Goal: Task Accomplishment & Management: Manage account settings

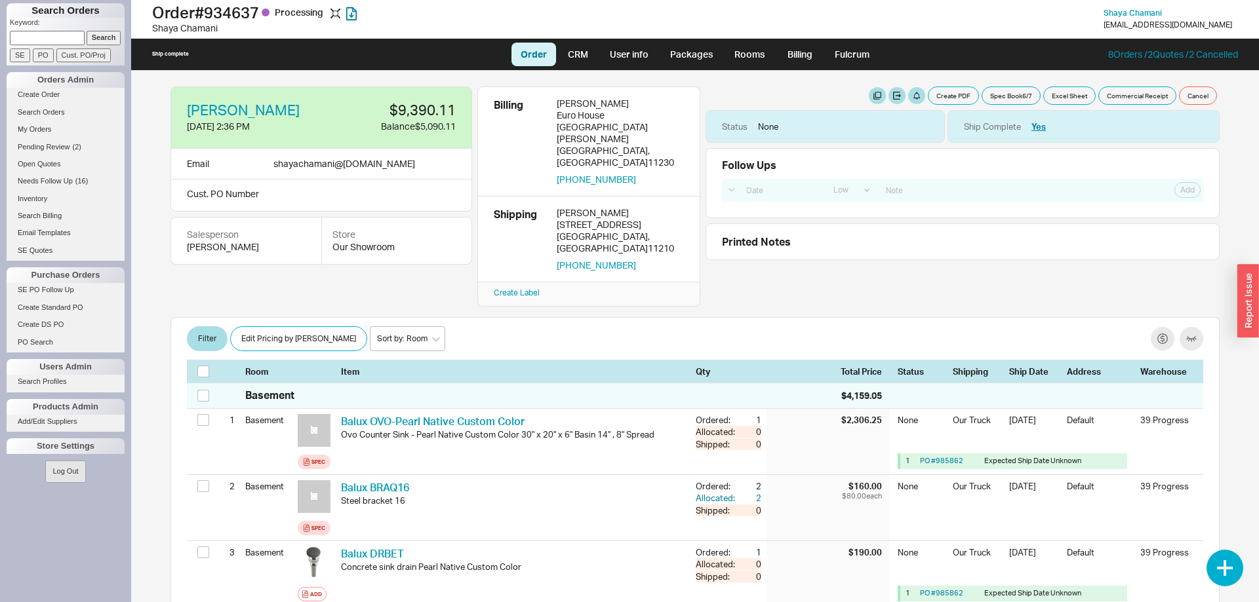
select select "LOW"
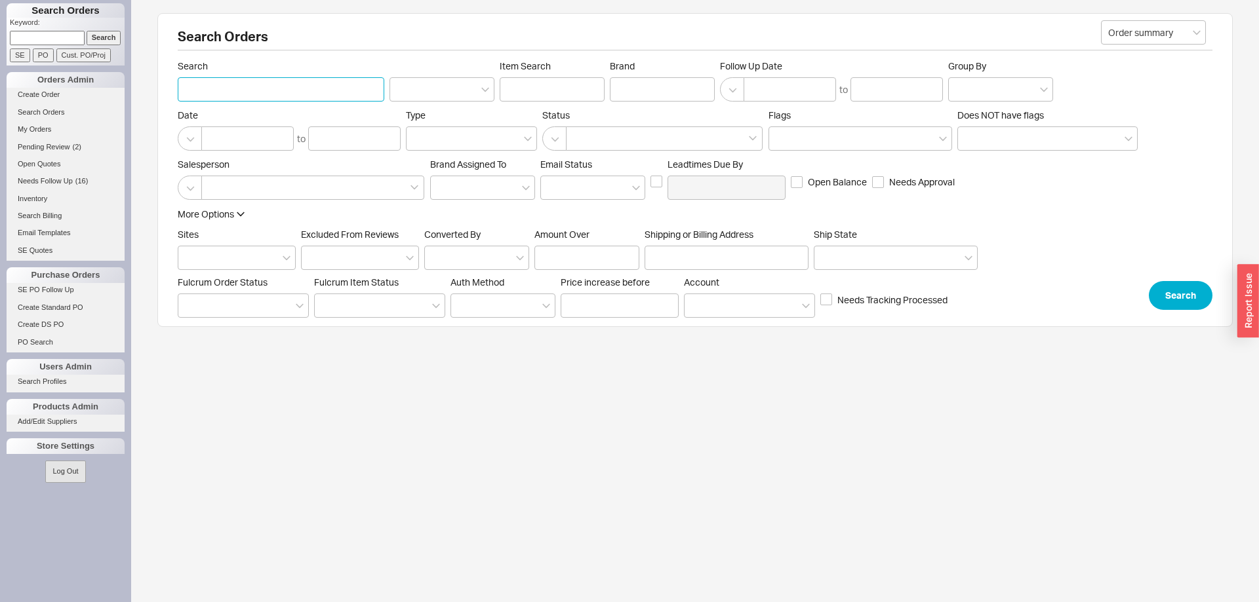
click at [241, 92] on input "Search" at bounding box center [281, 89] width 206 height 24
type input "jacob buksbaum"
click at [1162, 294] on button "Search" at bounding box center [1181, 295] width 64 height 29
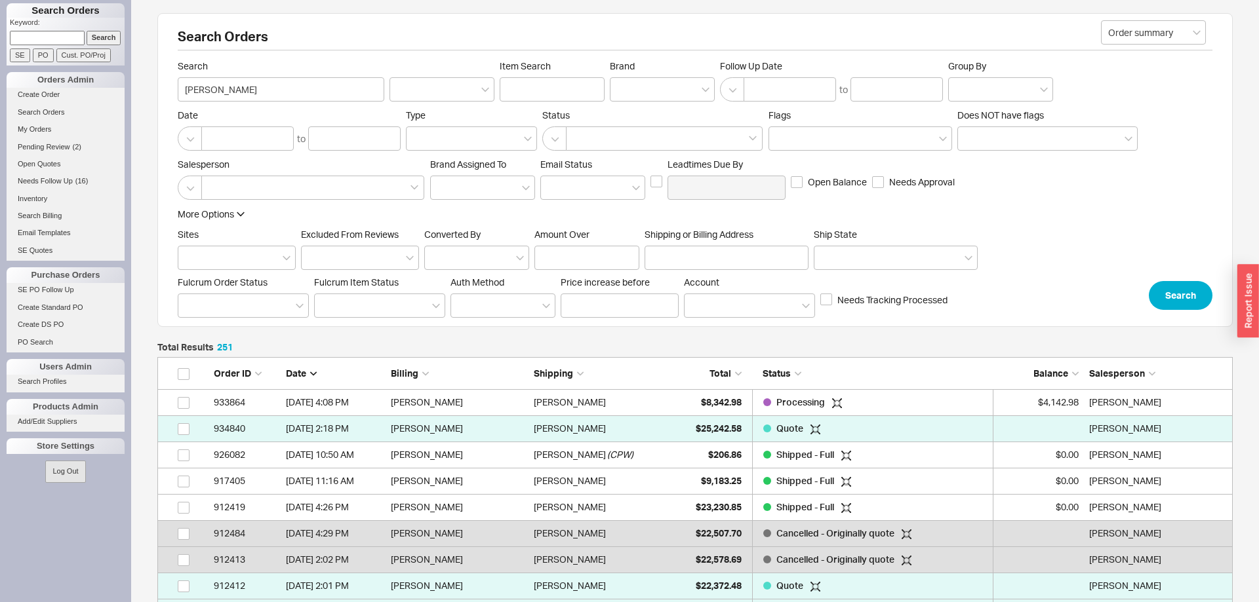
scroll to position [6614, 1075]
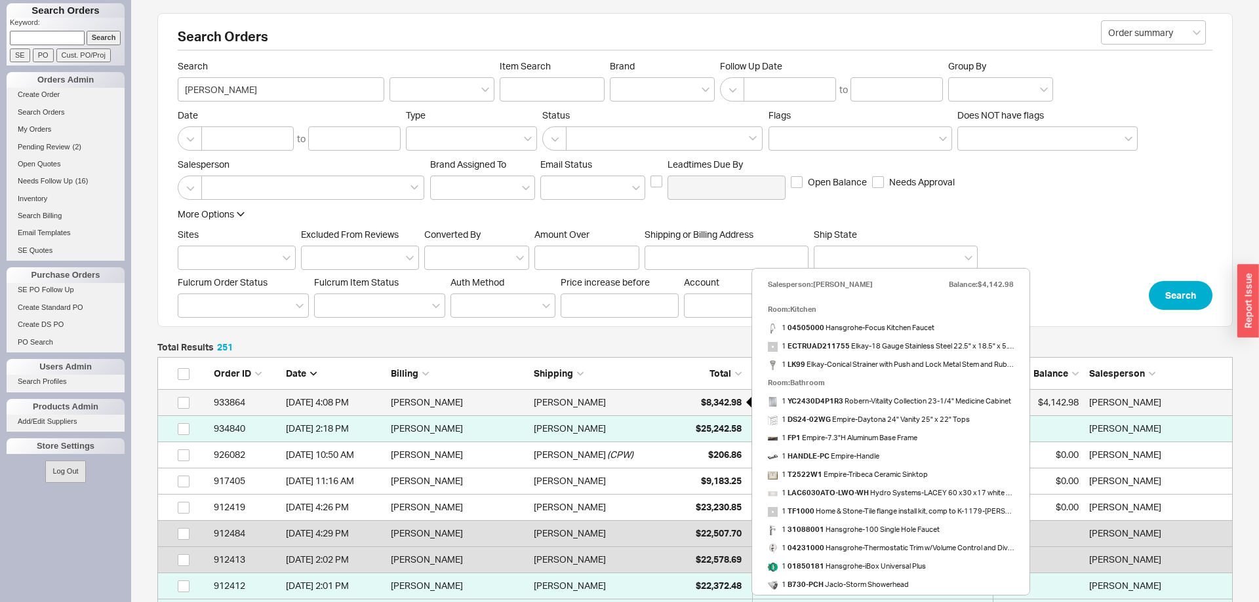
click at [717, 400] on span "$8,342.98" at bounding box center [721, 402] width 41 height 11
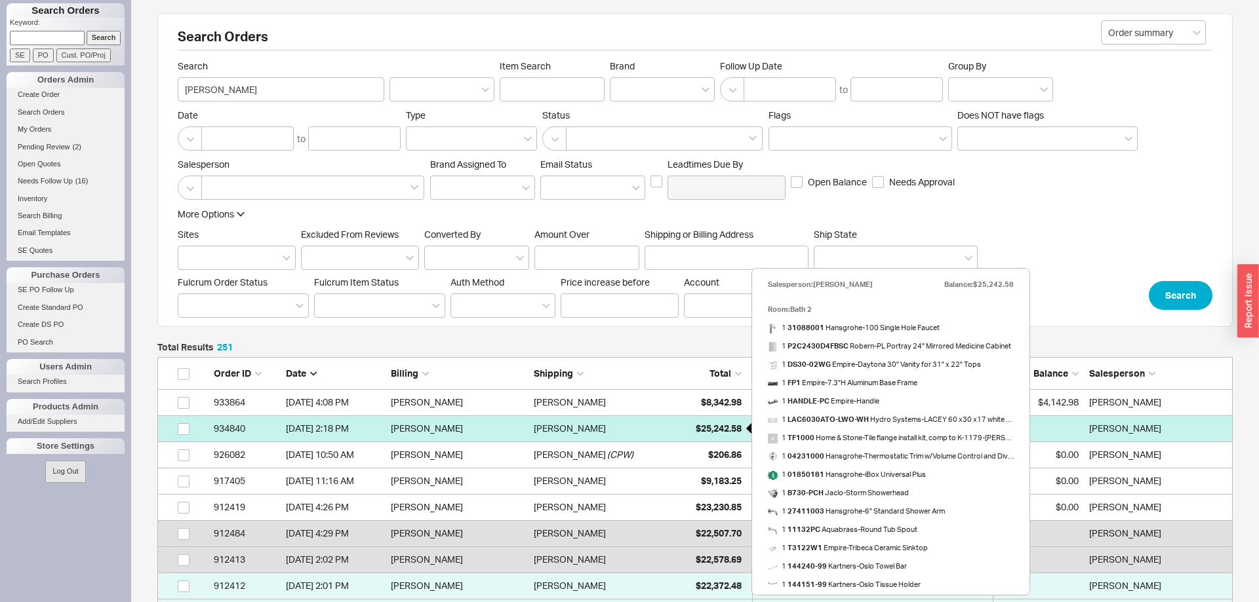
click at [702, 426] on span "$25,242.58" at bounding box center [719, 428] width 46 height 11
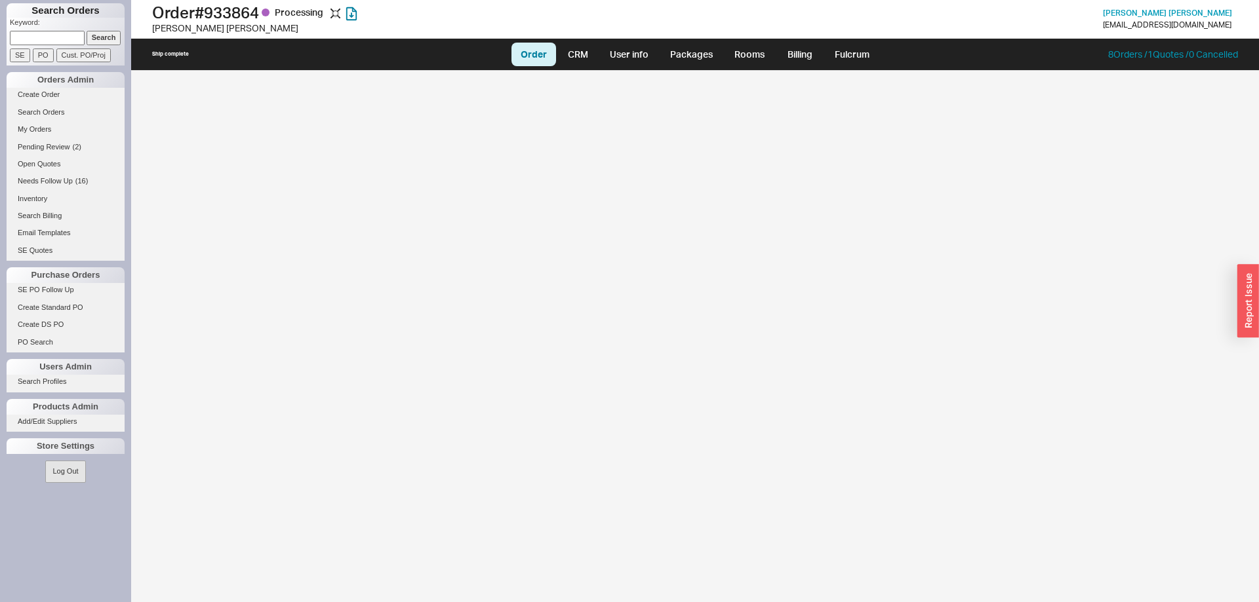
select select "LOW"
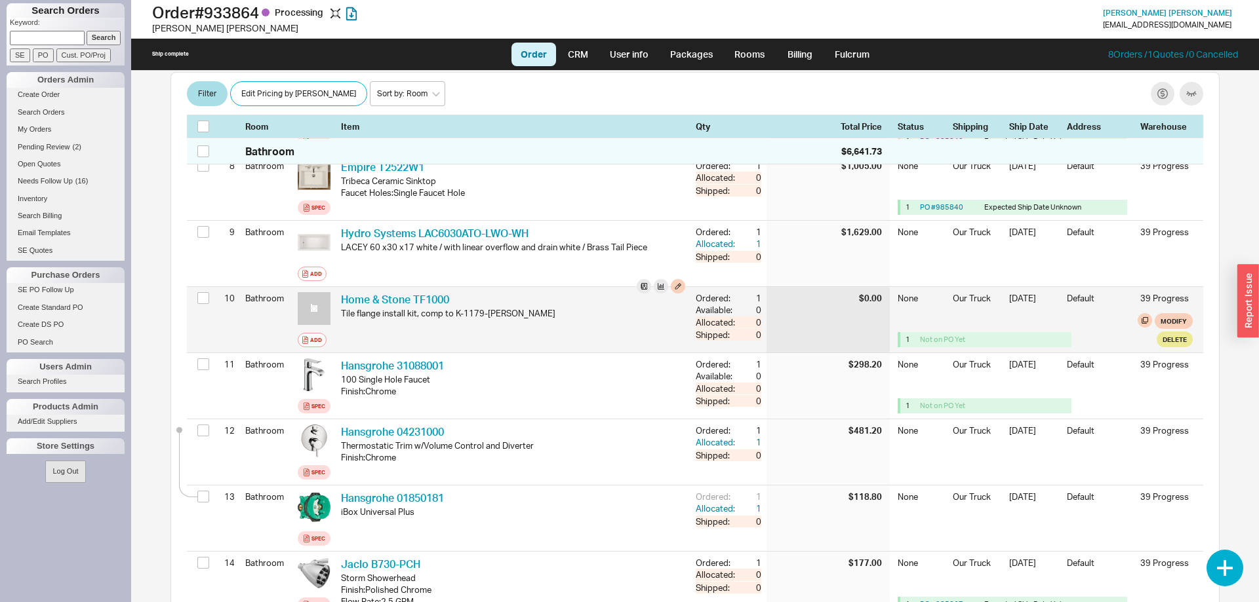
scroll to position [736, 0]
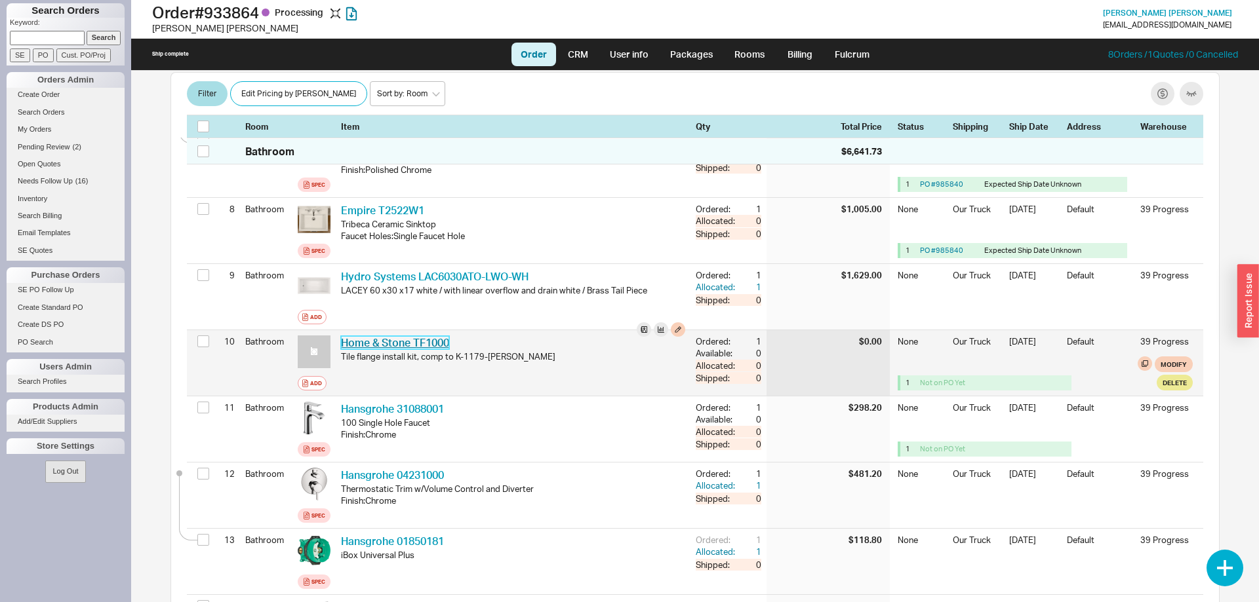
click at [425, 336] on link "Home & Stone TF1000" at bounding box center [395, 342] width 108 height 13
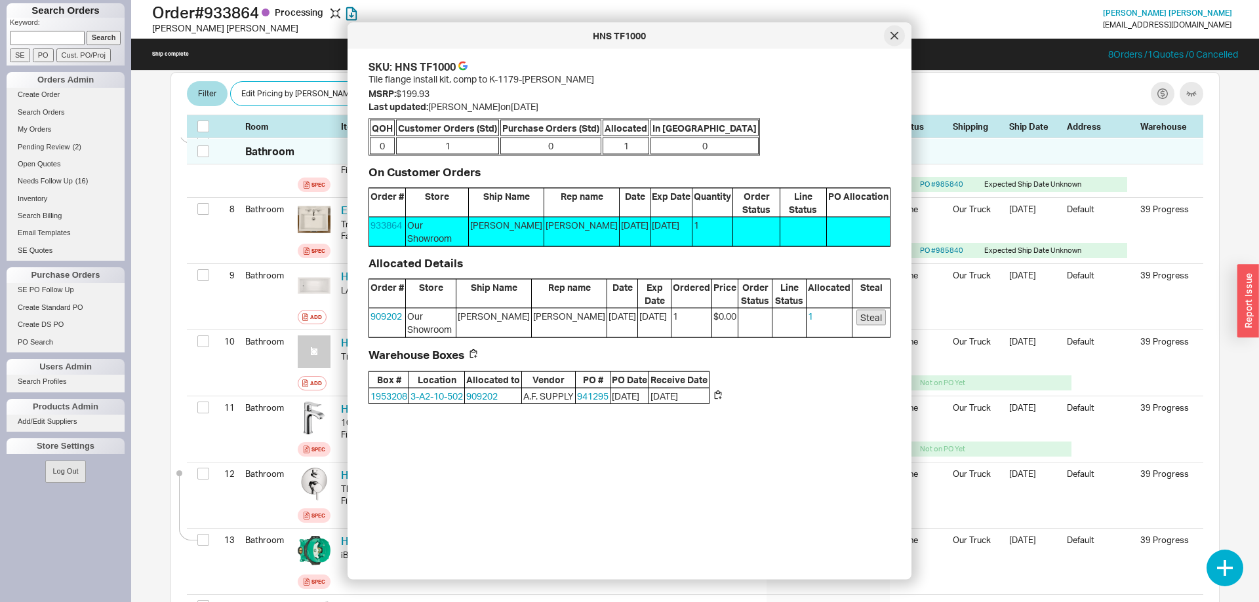
click at [892, 44] on div at bounding box center [894, 36] width 21 height 21
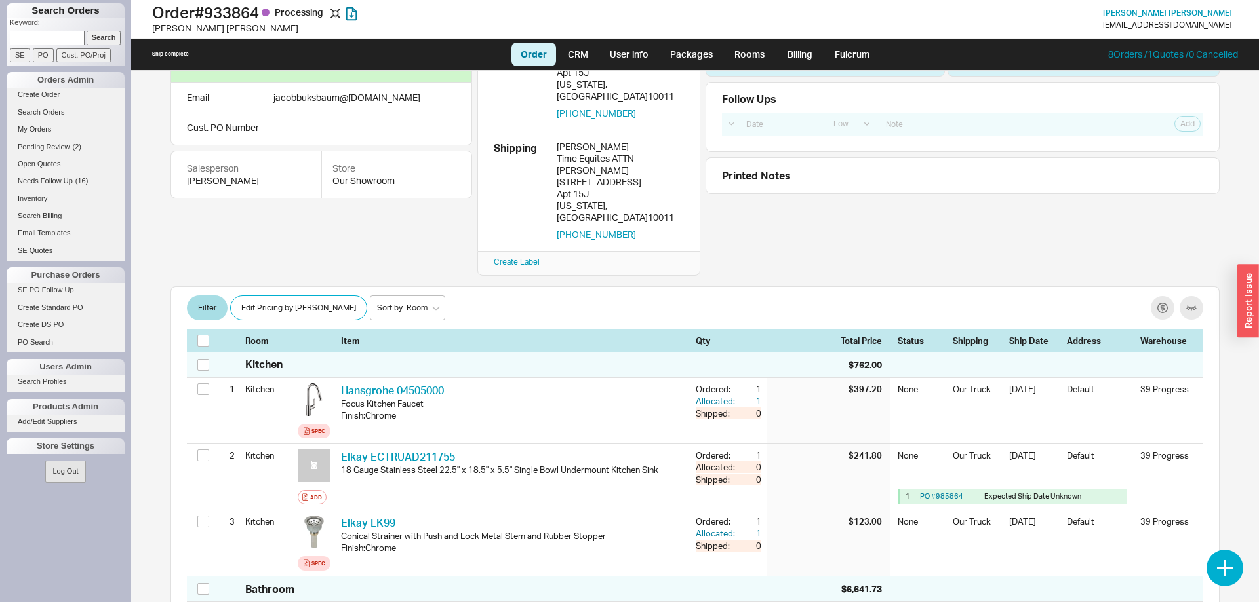
scroll to position [0, 0]
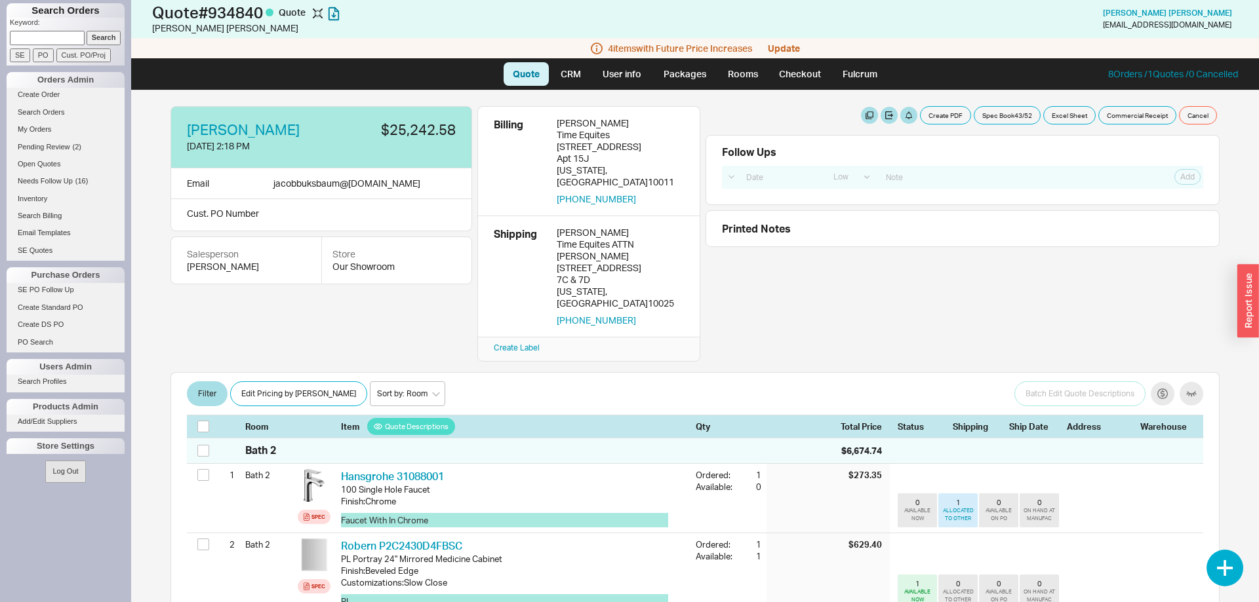
select select "LOW"
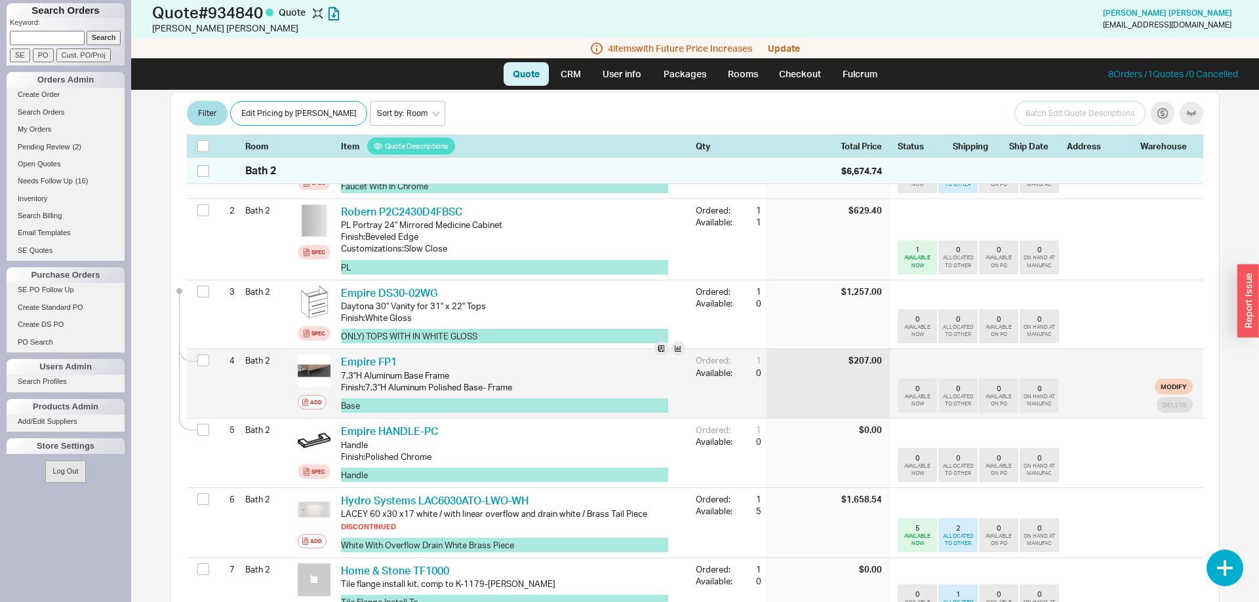
scroll to position [535, 0]
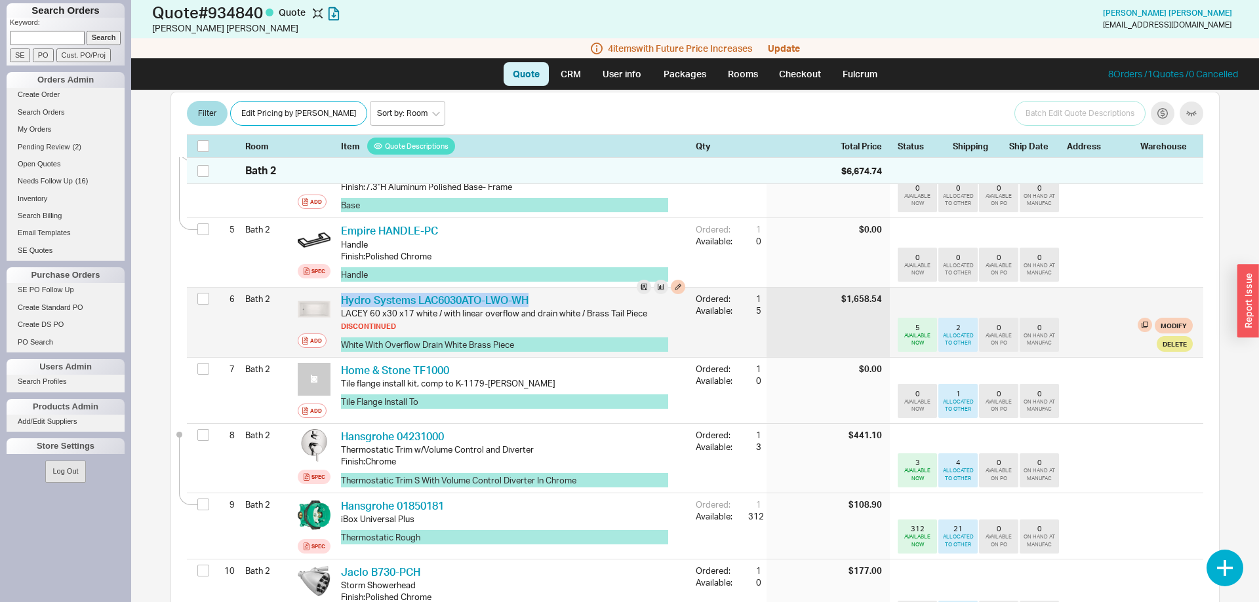
drag, startPoint x: 542, startPoint y: 279, endPoint x: 336, endPoint y: 273, distance: 205.9
click at [336, 288] on div "Hydro Systems LAC6030ATO-LWO-WH HDR LAC6030ATO-LWO-WH LACEY 60 x30 x17 white / …" at bounding box center [513, 322] width 355 height 69
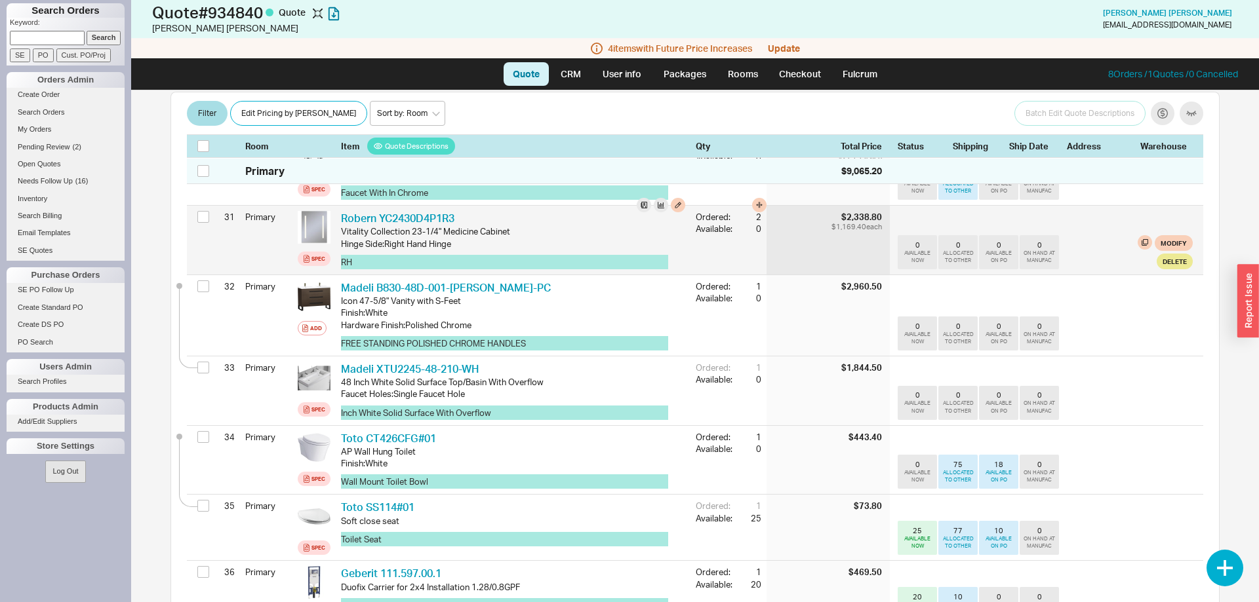
scroll to position [2407, 0]
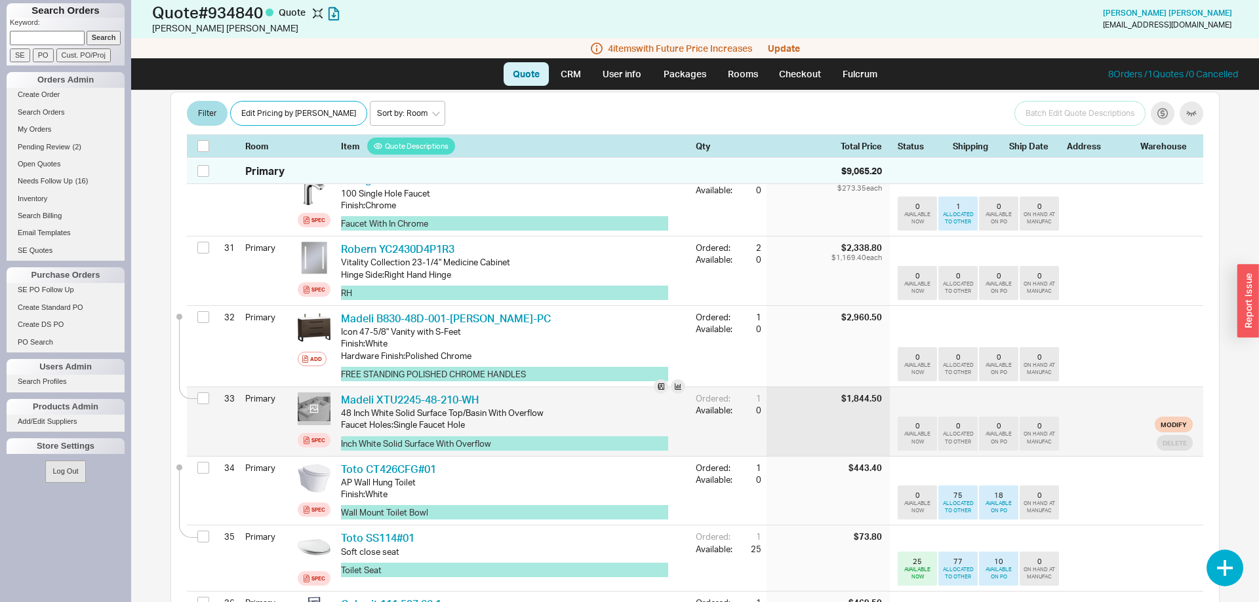
click at [325, 393] on div at bounding box center [314, 409] width 33 height 33
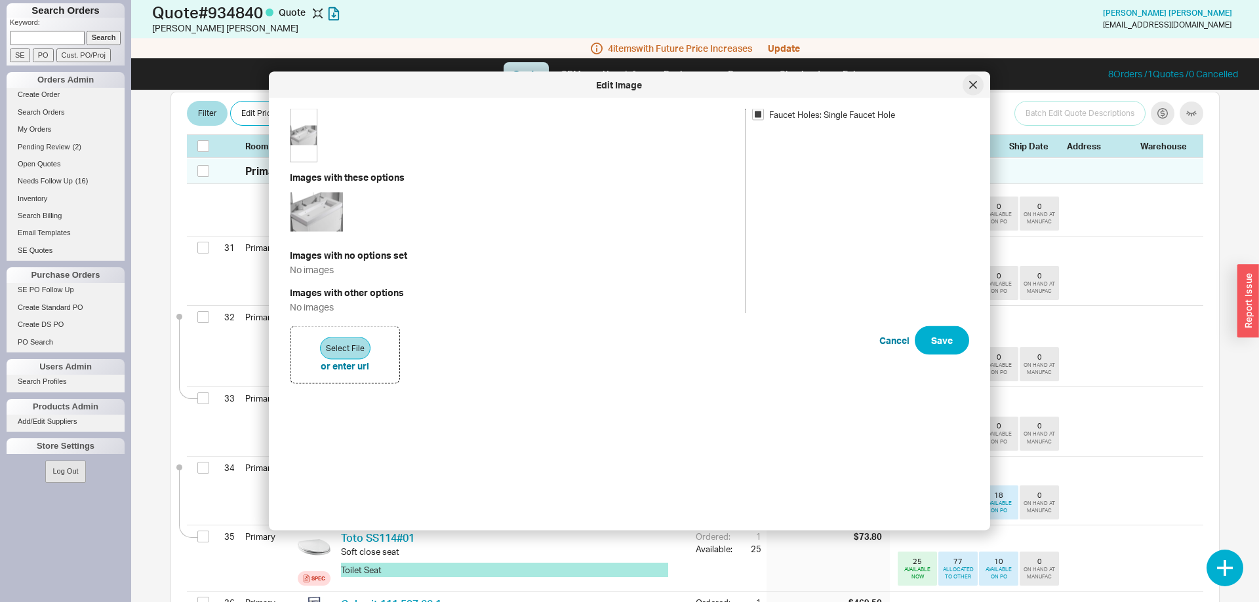
click at [981, 88] on div at bounding box center [972, 85] width 21 height 21
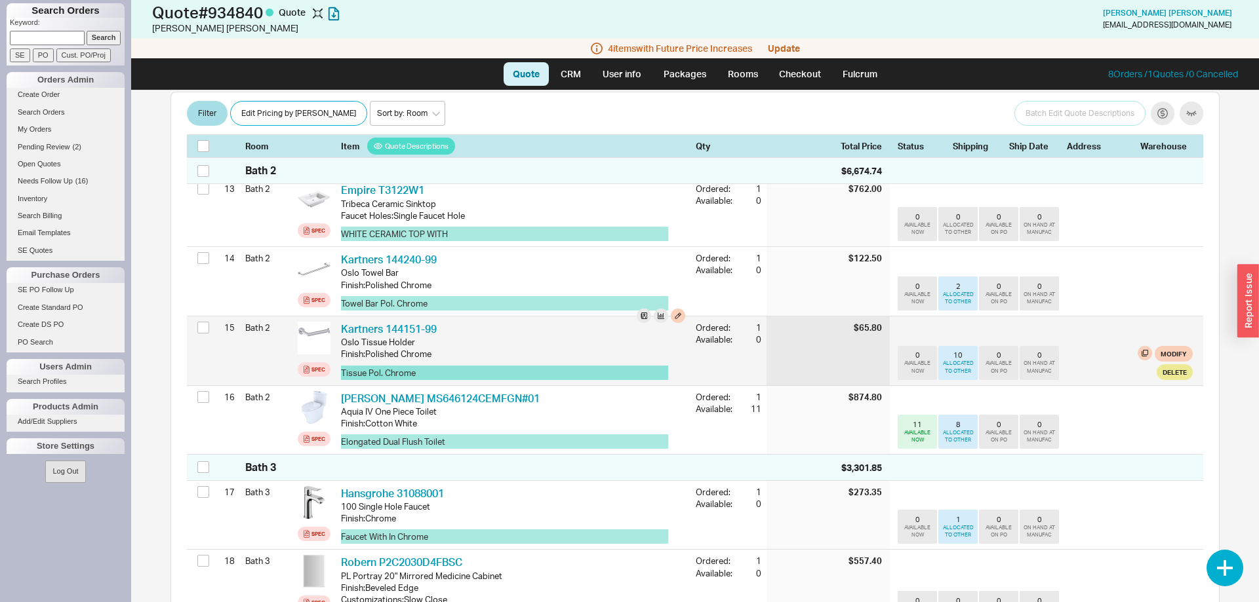
scroll to position [1672, 0]
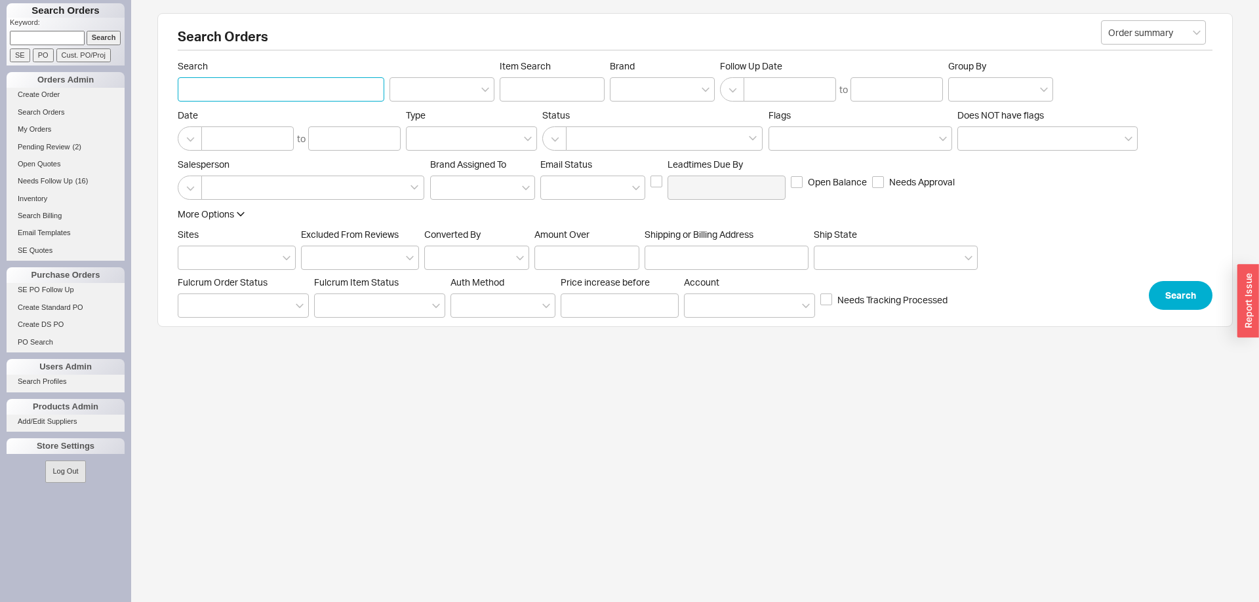
paste input "934866"
type input "934866"
click at [1190, 301] on button "Search" at bounding box center [1181, 295] width 64 height 29
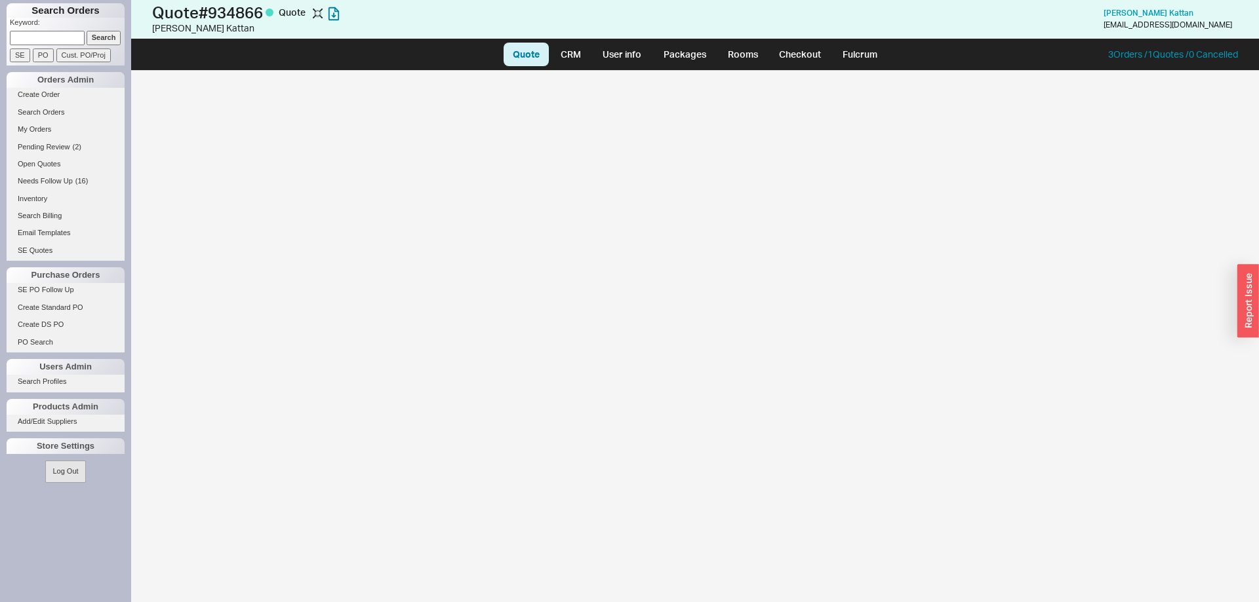
select select "LOW"
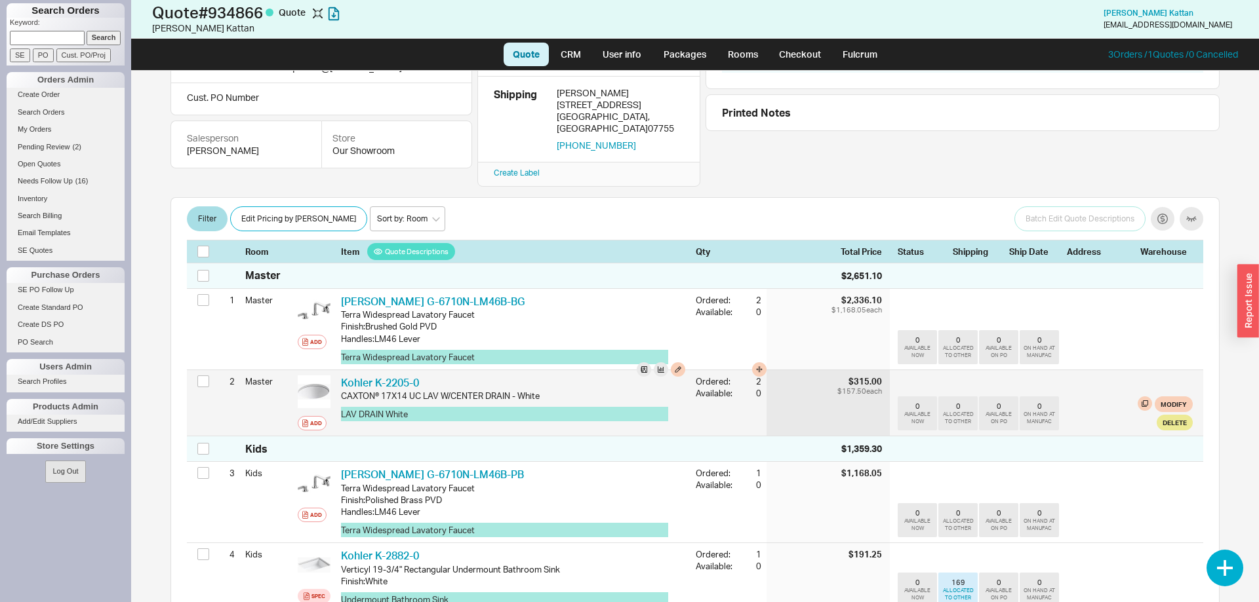
scroll to position [201, 0]
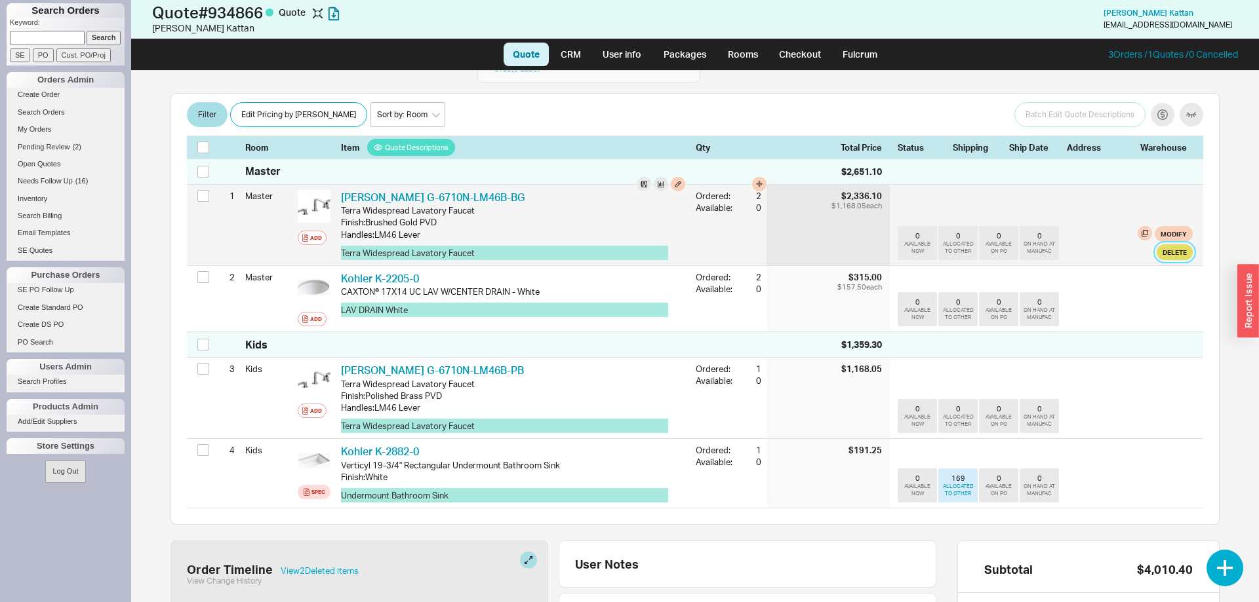
click at [1171, 245] on button "Delete" at bounding box center [1174, 253] width 36 height 16
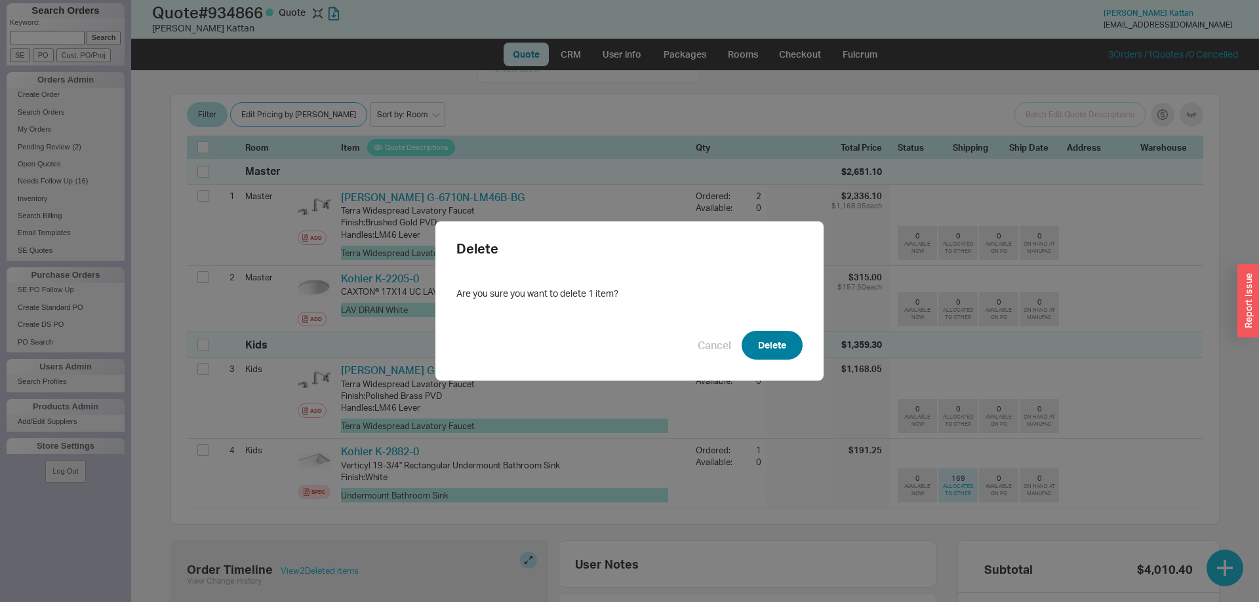
click at [777, 342] on button "Delete" at bounding box center [771, 345] width 61 height 29
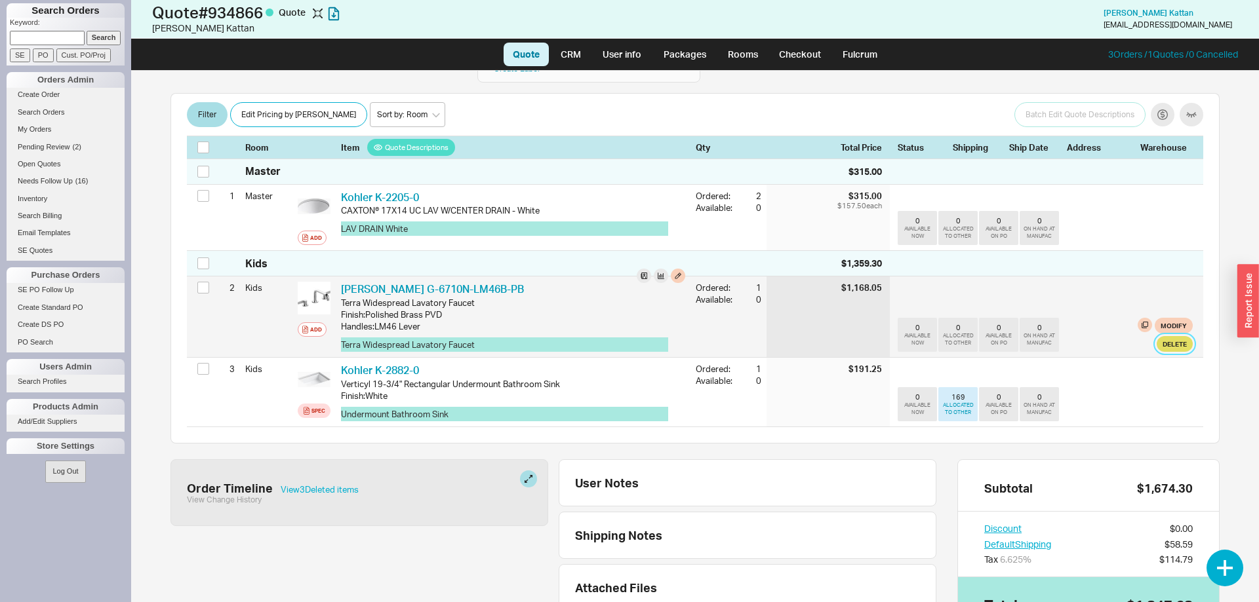
click at [1174, 336] on button "Delete" at bounding box center [1174, 344] width 36 height 16
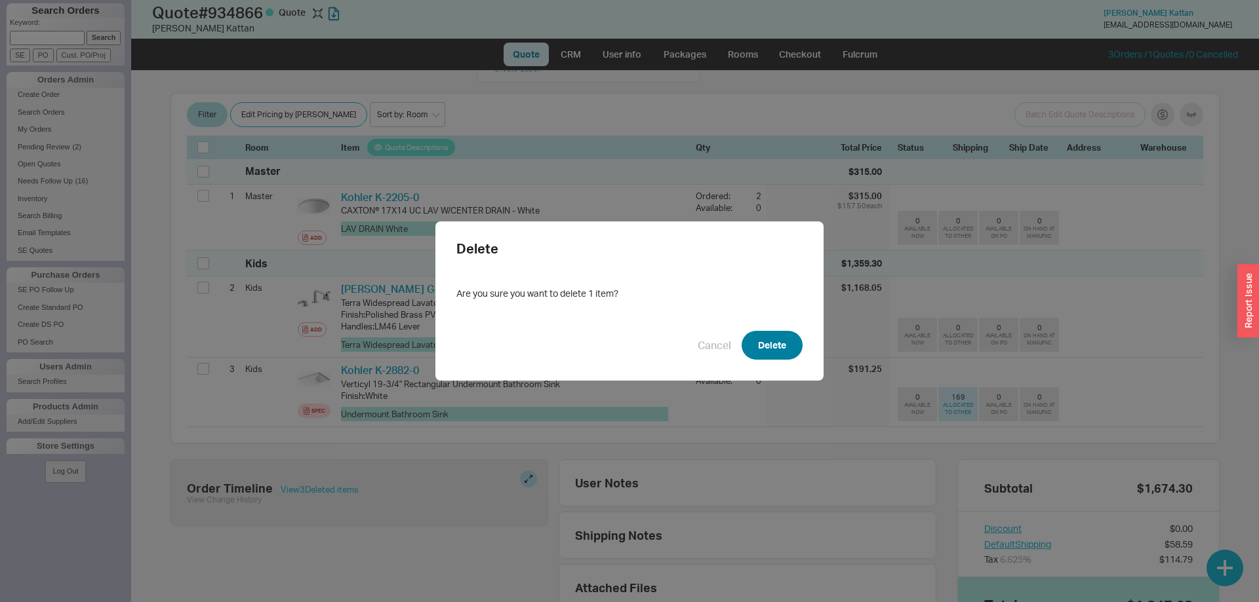
click at [781, 336] on button "Delete" at bounding box center [771, 345] width 61 height 29
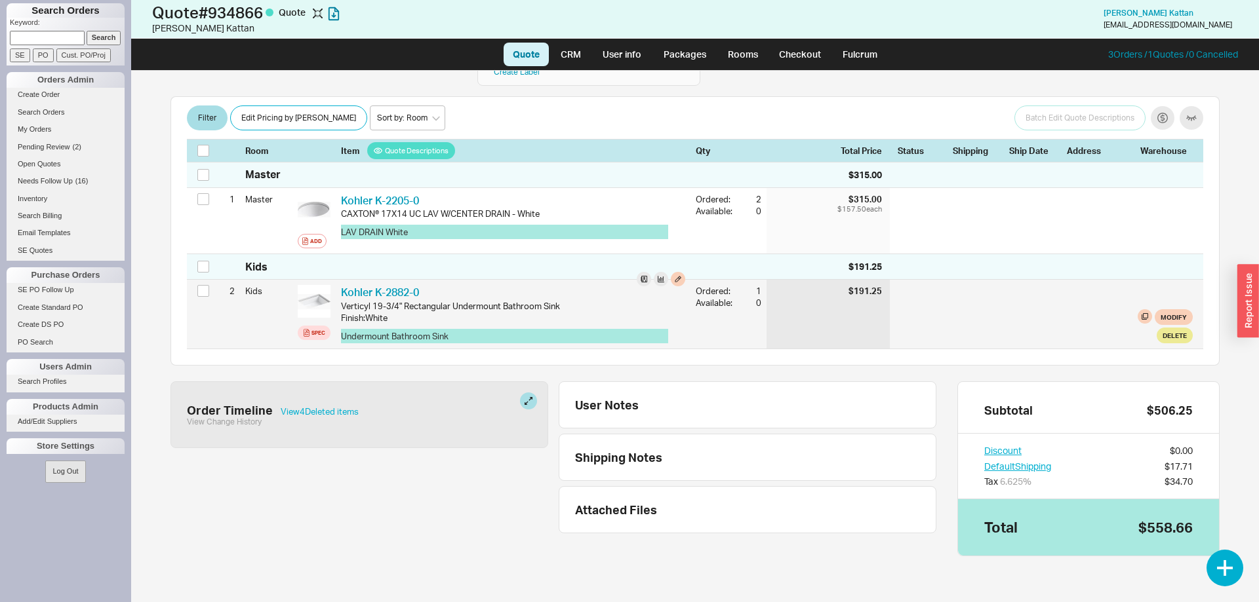
scroll to position [178, 0]
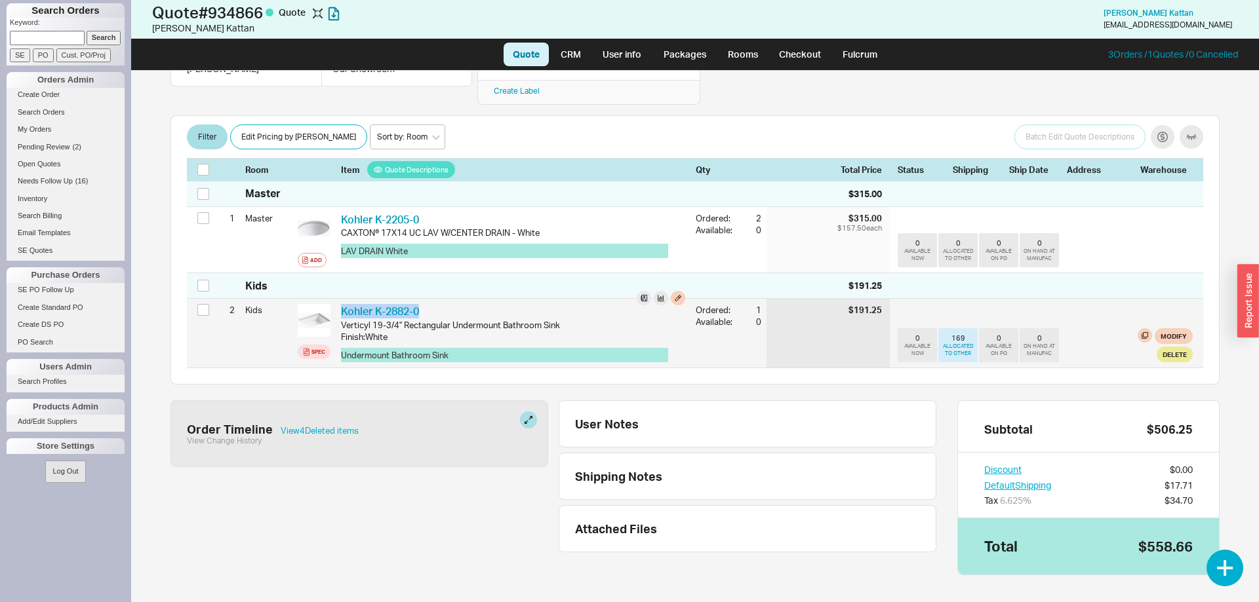
drag, startPoint x: 435, startPoint y: 292, endPoint x: 339, endPoint y: 296, distance: 96.5
click at [339, 299] on div "Kohler K-2882-0 KHL K-2882-0 Verticyl 19-3/4" Rectangular Undermount Bathroom S…" at bounding box center [513, 333] width 355 height 69
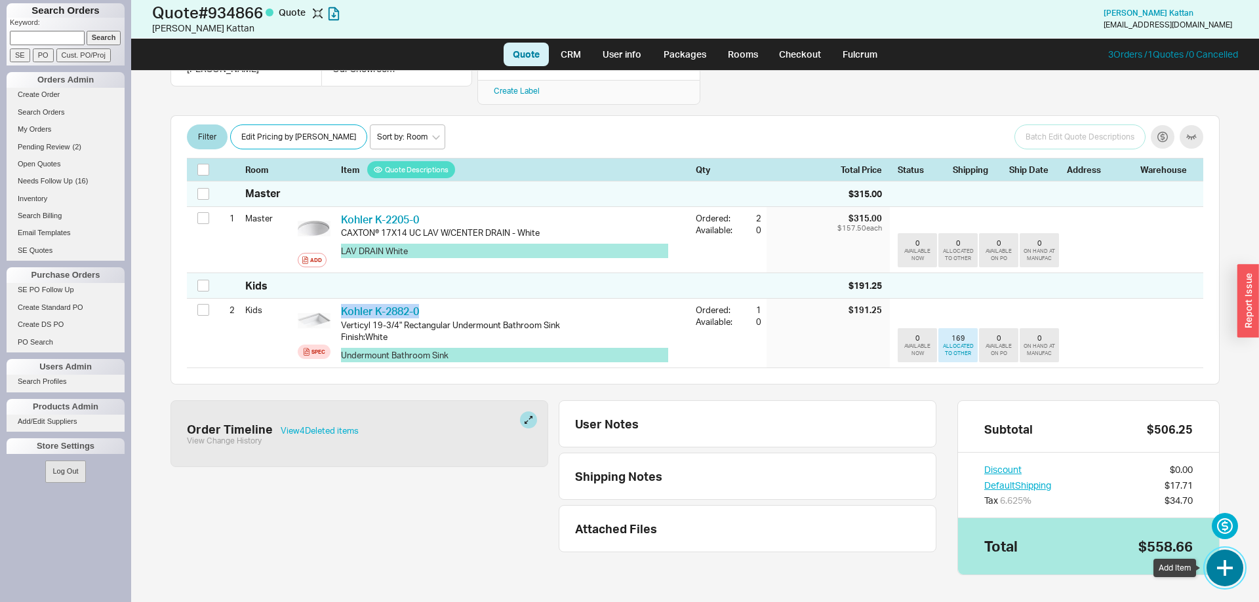
click at [1220, 574] on button "button" at bounding box center [1224, 568] width 37 height 37
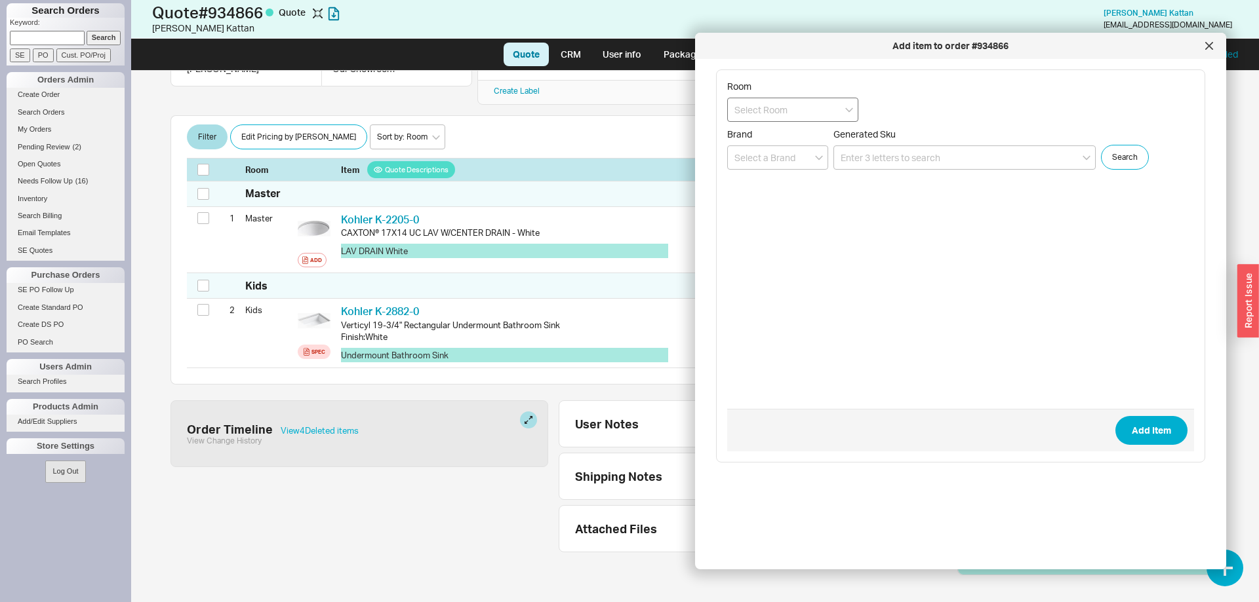
click at [819, 119] on input at bounding box center [792, 110] width 131 height 24
click at [781, 167] on div "Kids" at bounding box center [793, 161] width 130 height 24
type input "Kids"
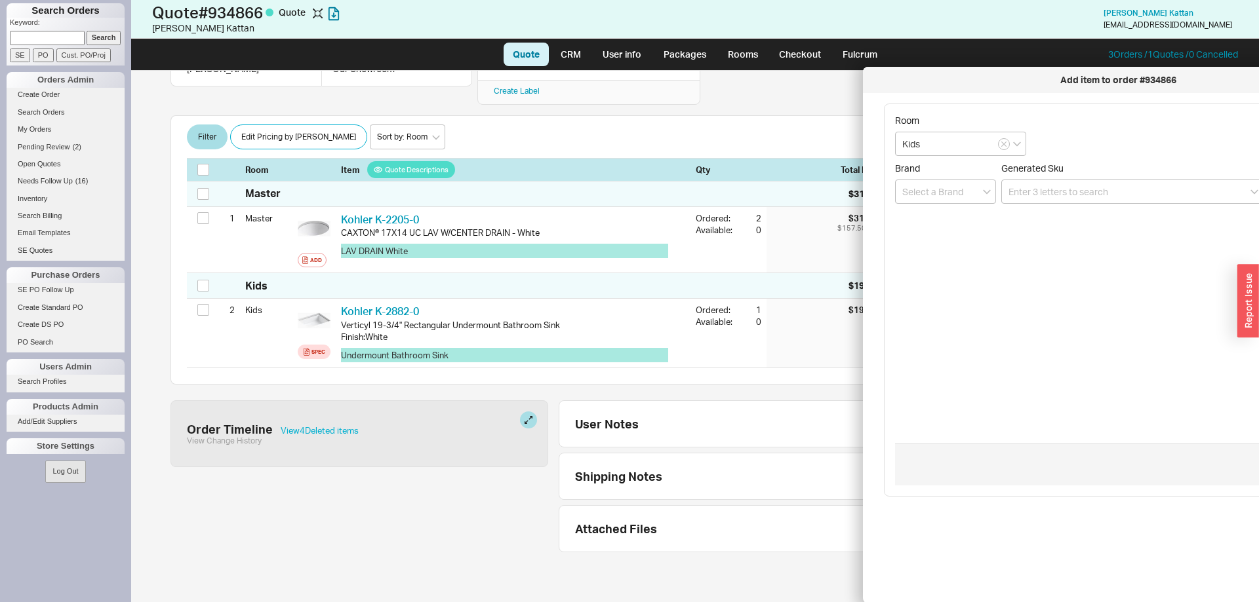
drag, startPoint x: 842, startPoint y: 54, endPoint x: 1010, endPoint y: 88, distance: 171.2
click at [1010, 88] on div "Add item to order #934866" at bounding box center [1128, 80] width 531 height 26
paste input "K-8189-0"
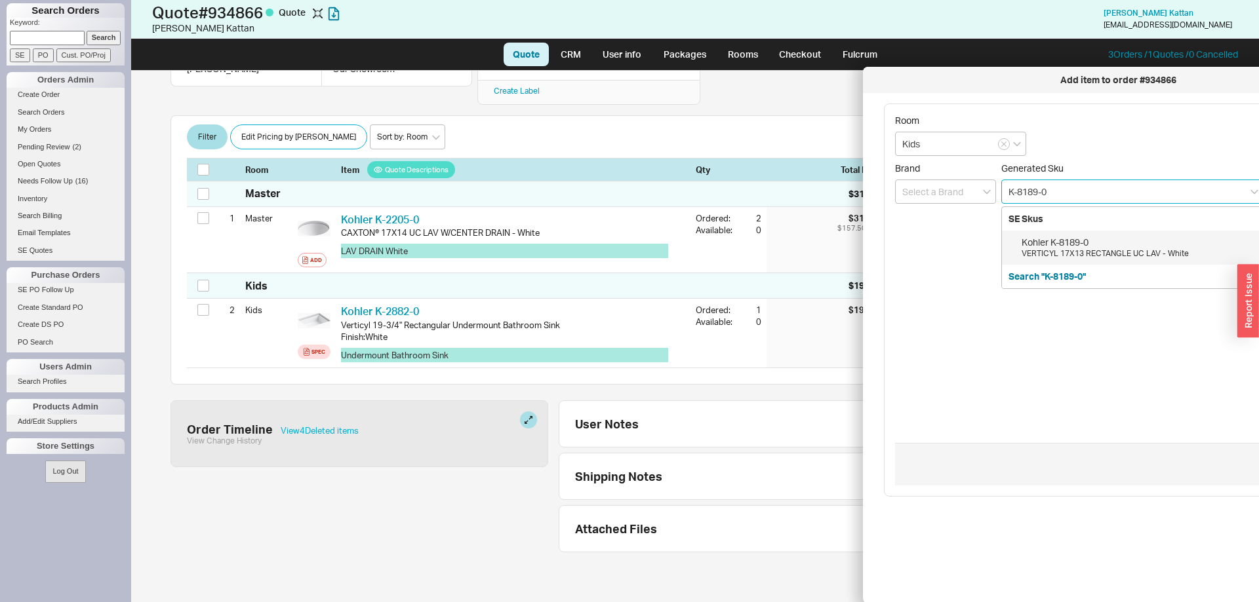
click at [1082, 243] on div "Kohler K-8189-0" at bounding box center [1138, 242] width 235 height 13
type input "K-8189-0"
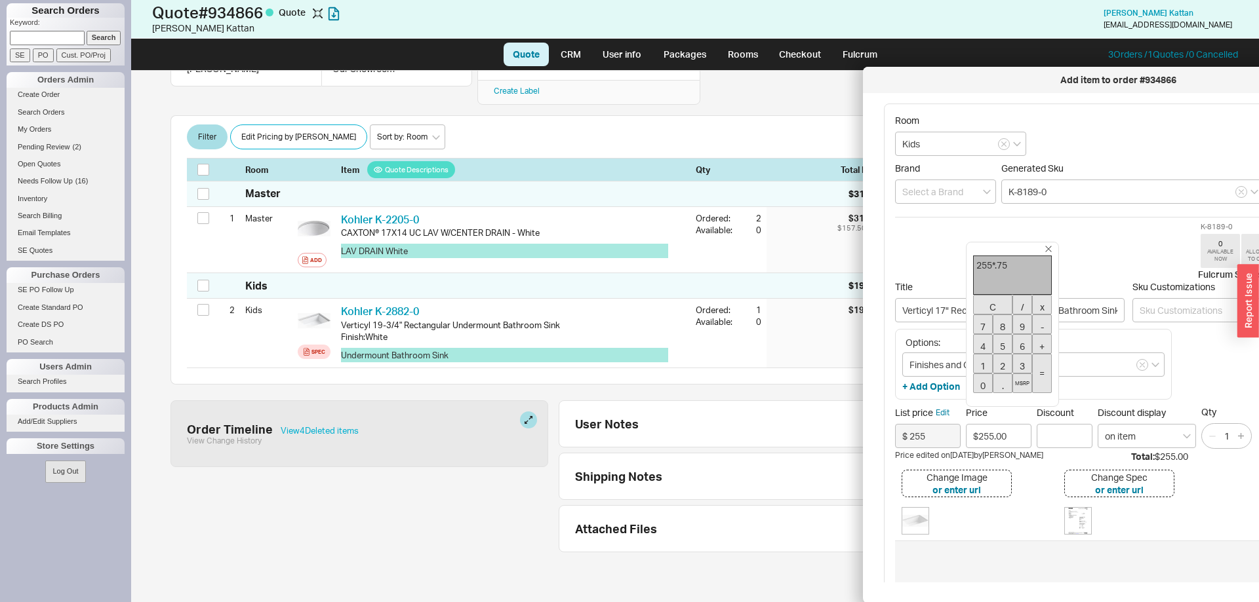
type input "$191.25"
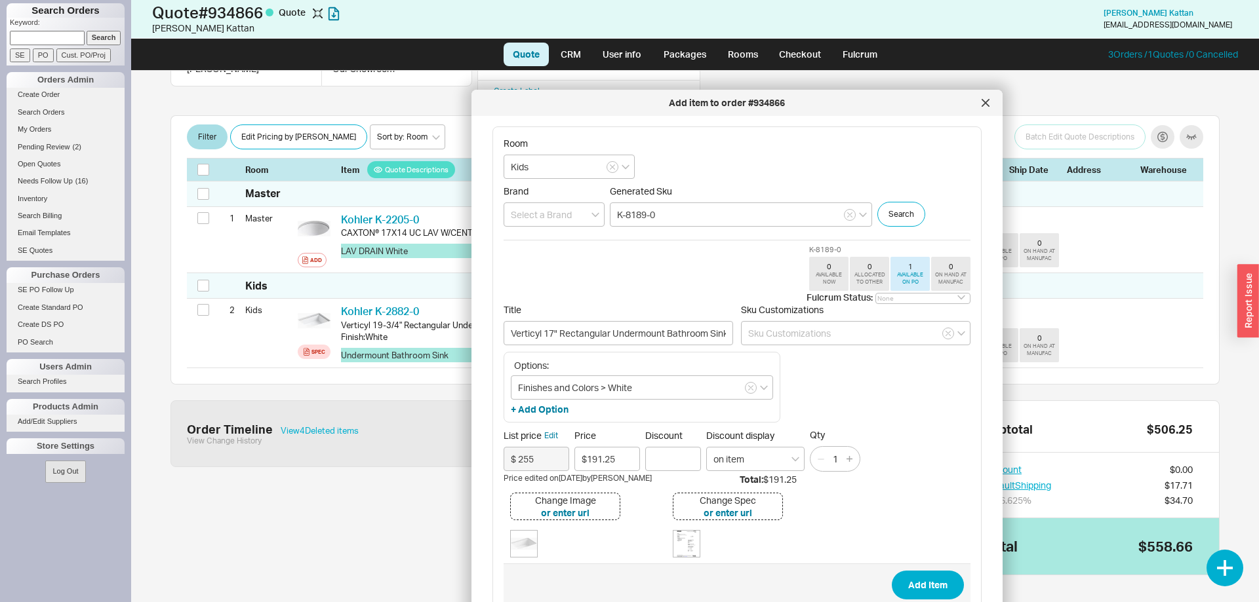
drag, startPoint x: 1058, startPoint y: 84, endPoint x: 668, endPoint y: 105, distance: 390.6
click at [668, 105] on div "Add item to order #934866" at bounding box center [726, 102] width 497 height 13
click at [911, 581] on button "Add Item" at bounding box center [928, 585] width 72 height 29
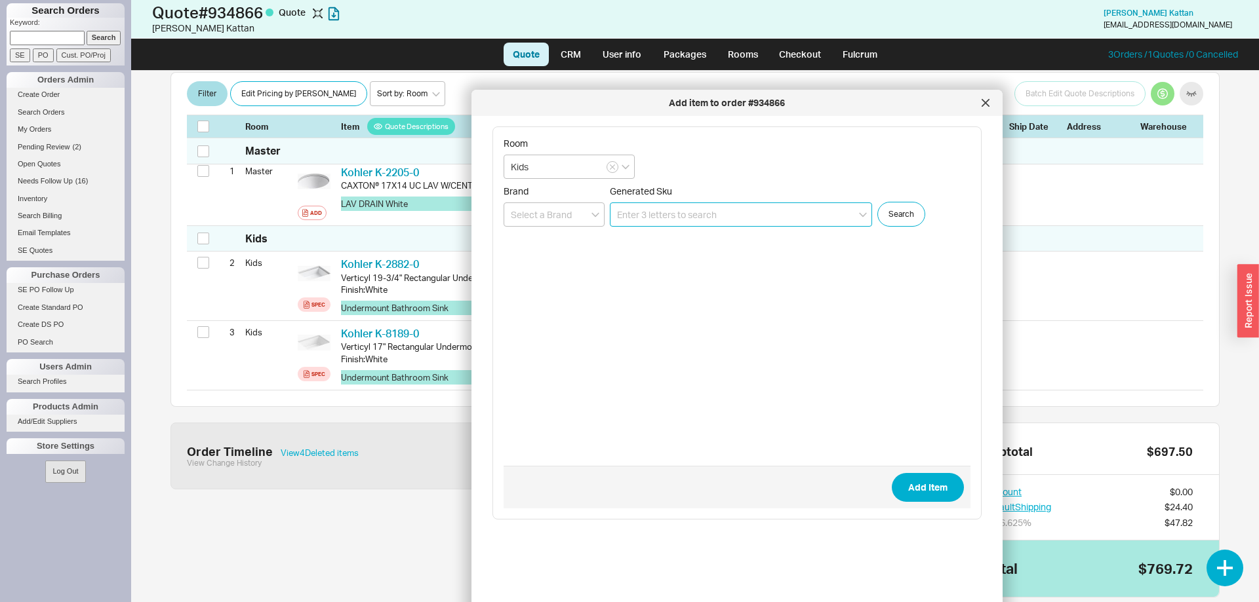
scroll to position [226, 0]
click at [984, 107] on div at bounding box center [985, 102] width 21 height 21
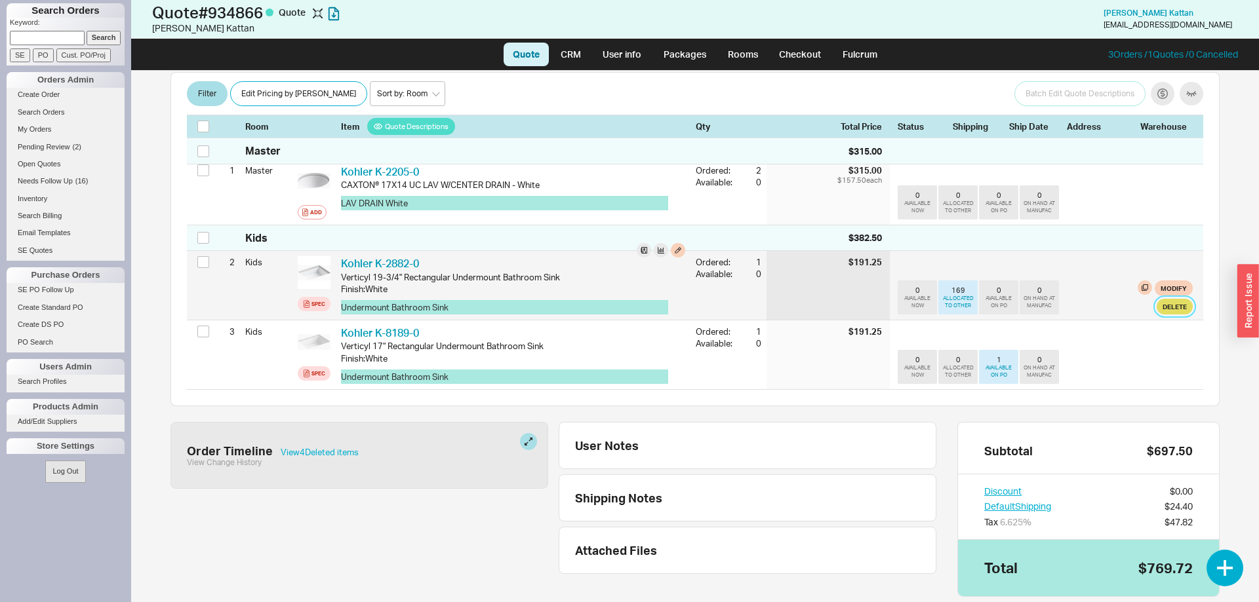
click at [1177, 299] on button "Delete" at bounding box center [1174, 307] width 36 height 16
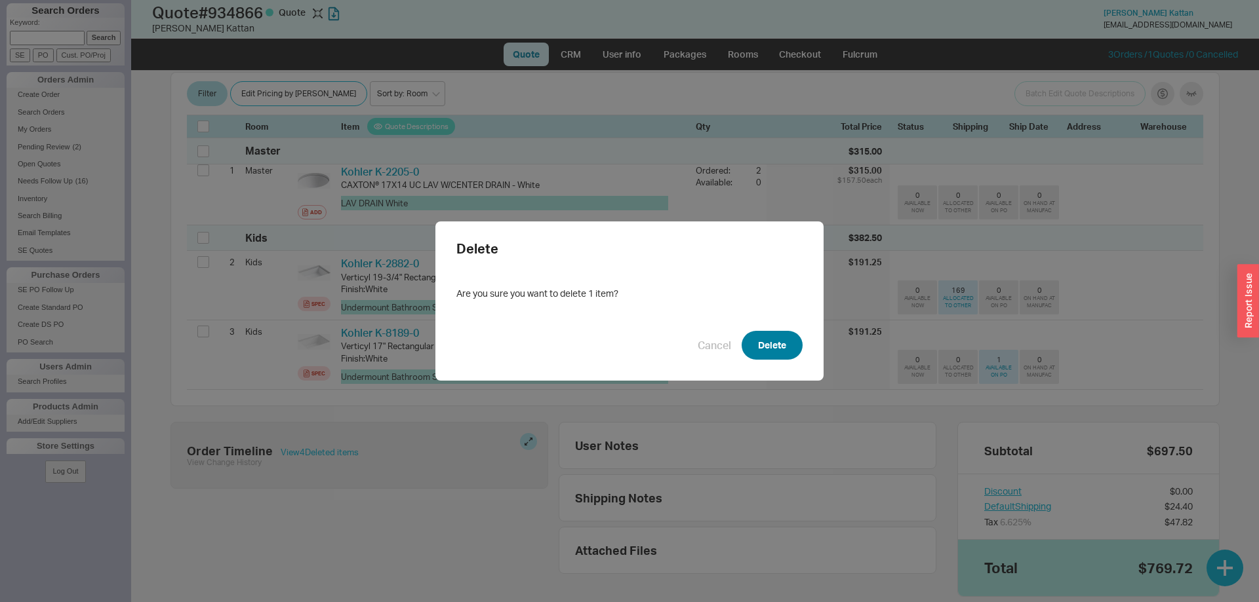
click at [768, 340] on button "Delete" at bounding box center [771, 345] width 61 height 29
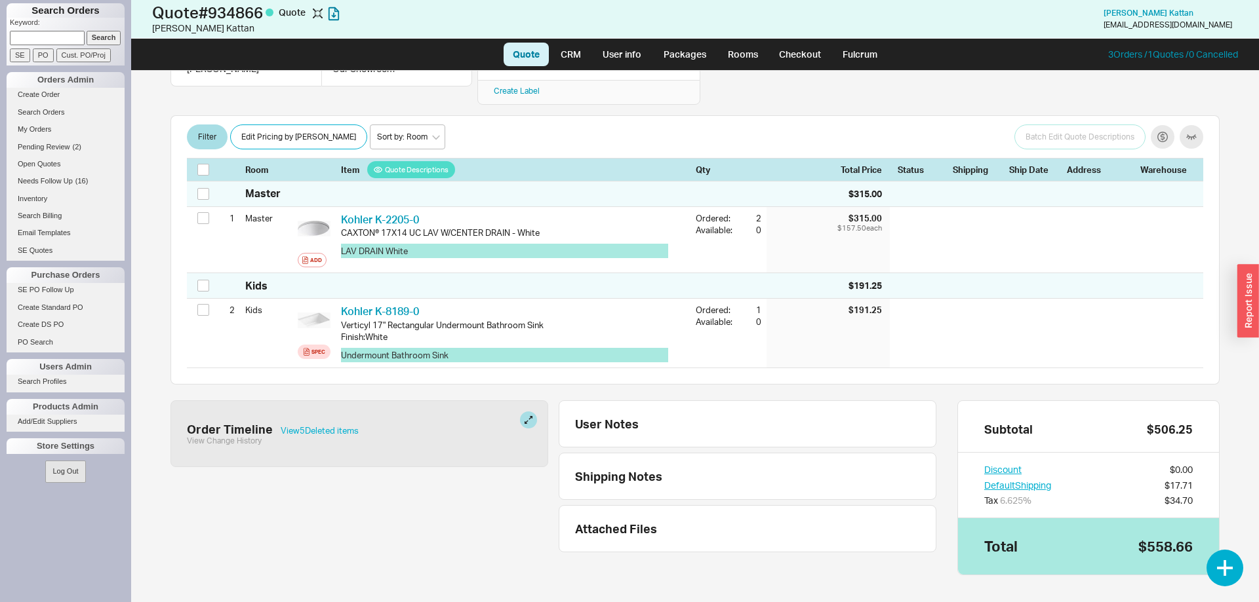
scroll to position [0, 0]
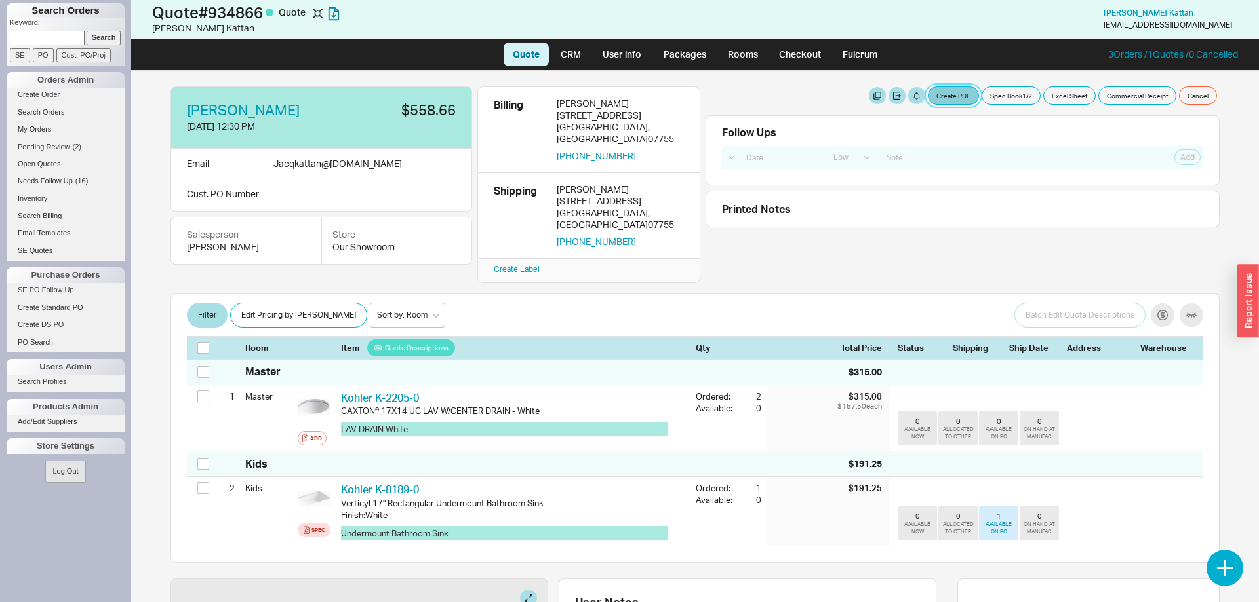
click at [964, 94] on button "Create PDF" at bounding box center [953, 96] width 51 height 18
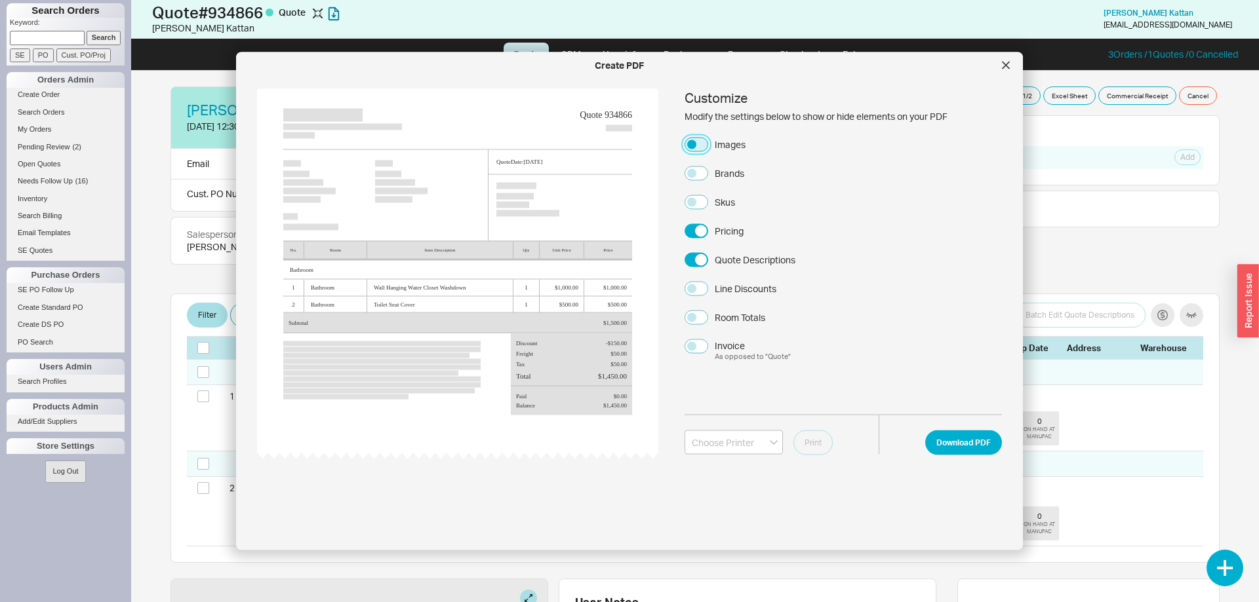
click at [704, 140] on button "Images" at bounding box center [696, 144] width 24 height 14
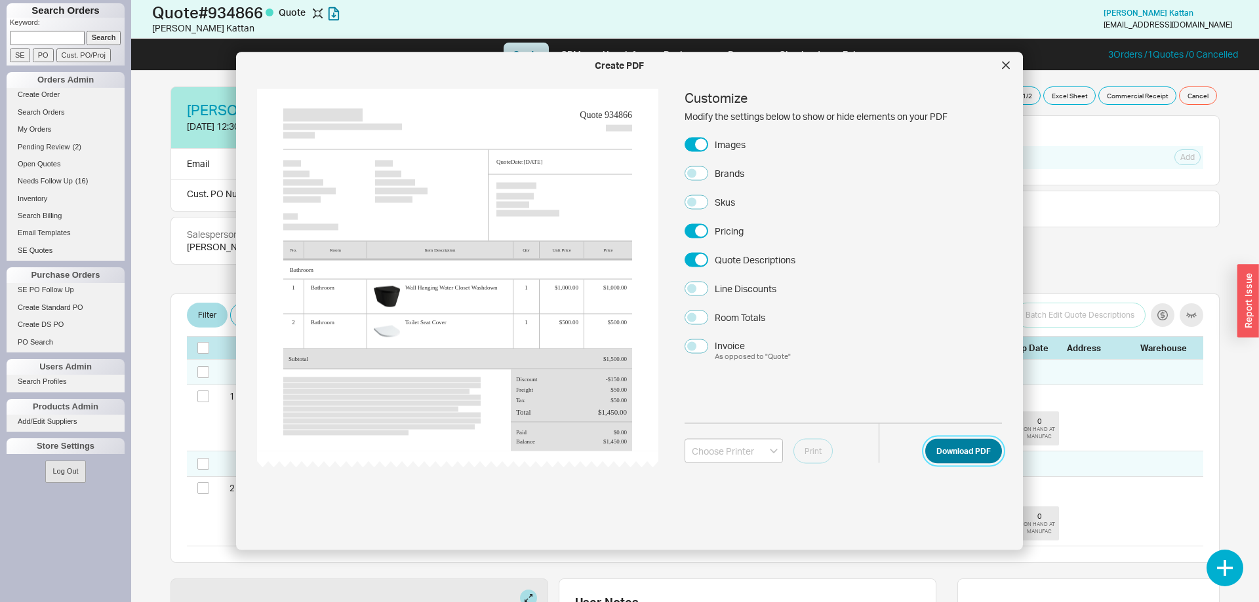
click at [953, 445] on button "Download PDF" at bounding box center [963, 451] width 77 height 25
